Goal: Information Seeking & Learning: Learn about a topic

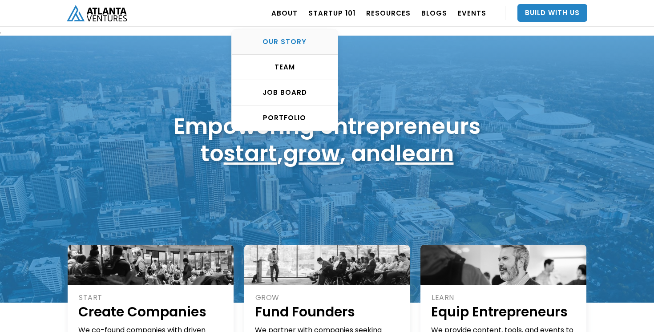
click at [288, 43] on div "OUR STORY" at bounding box center [285, 41] width 106 height 9
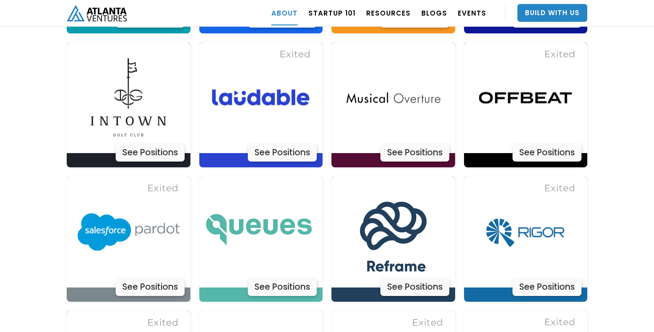
scroll to position [2179, 0]
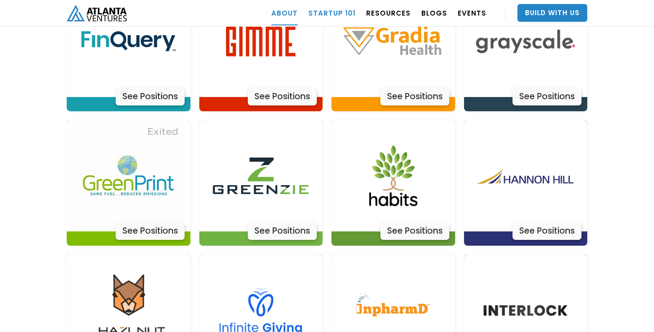
click at [333, 10] on link "Startup 101" at bounding box center [331, 12] width 47 height 25
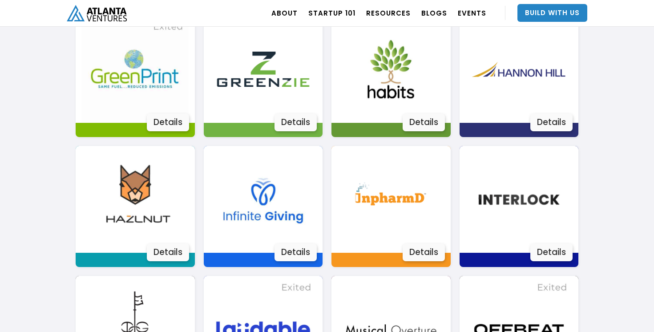
scroll to position [1384, 0]
